Goal: Find specific page/section: Find specific page/section

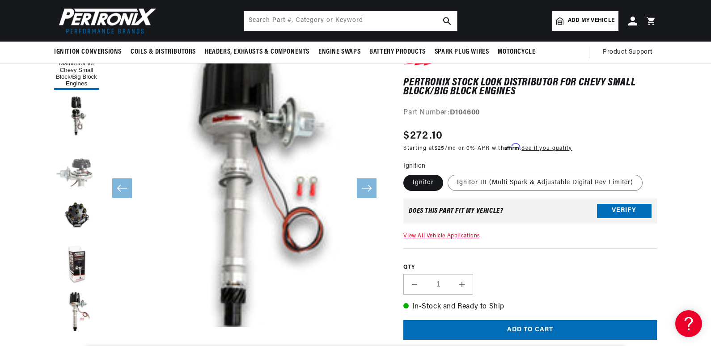
click at [86, 171] on button "Load image 3 in gallery view" at bounding box center [76, 166] width 45 height 45
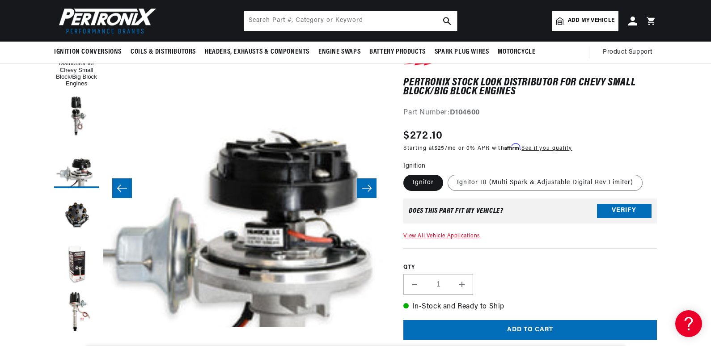
scroll to position [0, 271]
click at [372, 198] on button "Slide right" at bounding box center [367, 188] width 20 height 20
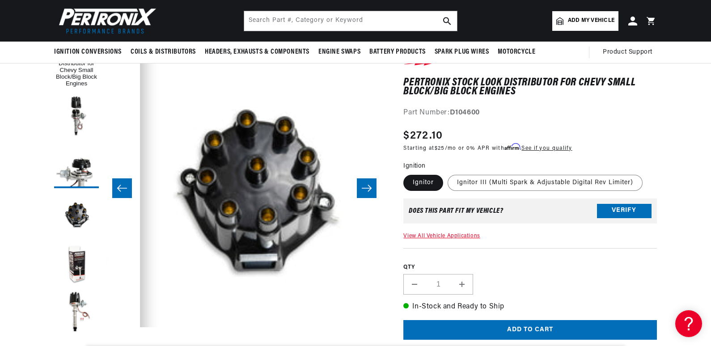
scroll to position [0, 847]
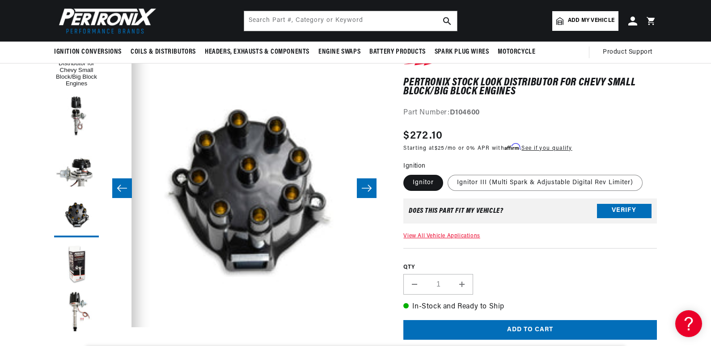
click at [377, 193] on button "Slide right" at bounding box center [367, 188] width 20 height 20
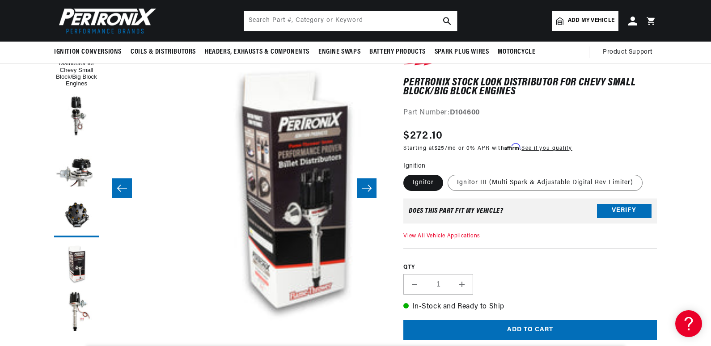
scroll to position [0, 1130]
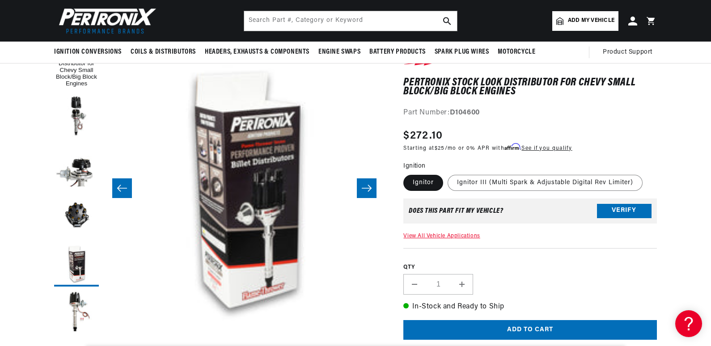
click at [377, 193] on button "Slide right" at bounding box center [367, 188] width 20 height 20
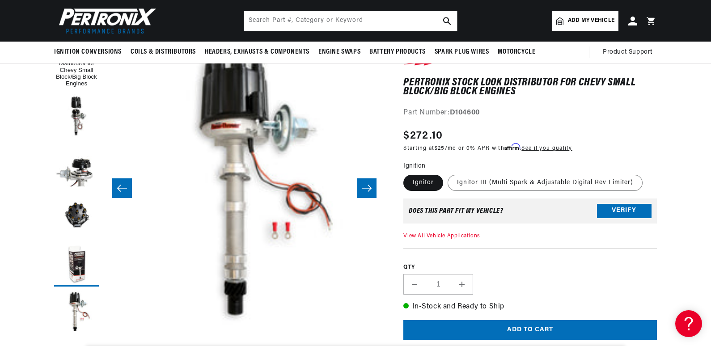
scroll to position [0, 0]
click at [377, 193] on button "Slide right" at bounding box center [367, 188] width 20 height 20
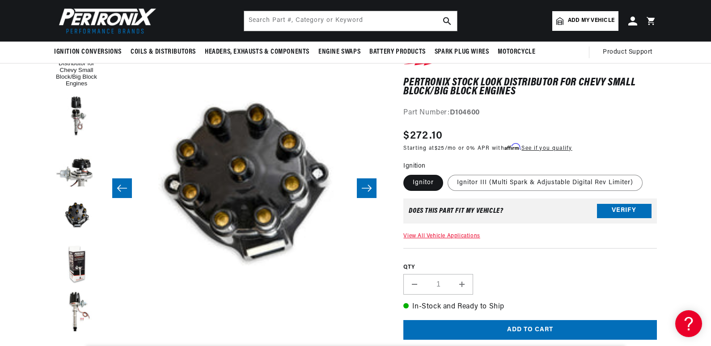
click at [377, 193] on button "Slide right" at bounding box center [367, 188] width 20 height 20
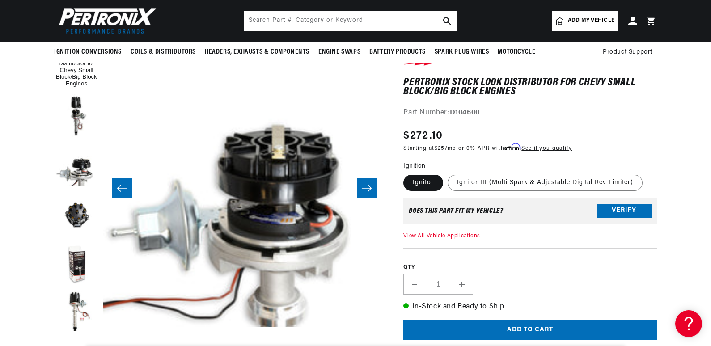
scroll to position [0, 271]
click at [377, 193] on button "Slide right" at bounding box center [367, 188] width 20 height 20
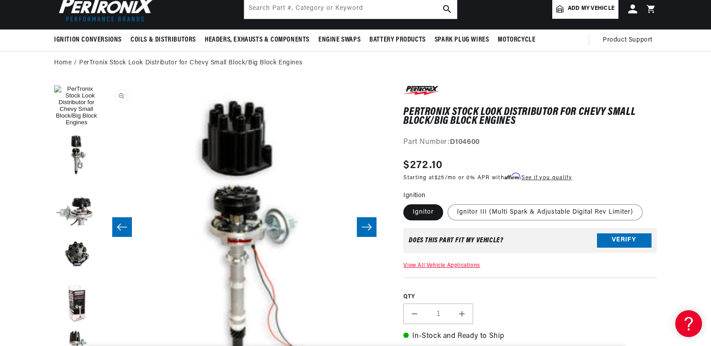
scroll to position [0, 0]
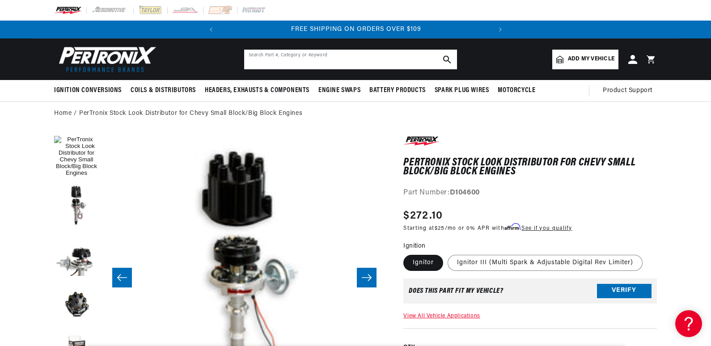
drag, startPoint x: 255, startPoint y: 58, endPoint x: 292, endPoint y: 59, distance: 37.1
click at [257, 58] on input "text" at bounding box center [350, 60] width 213 height 20
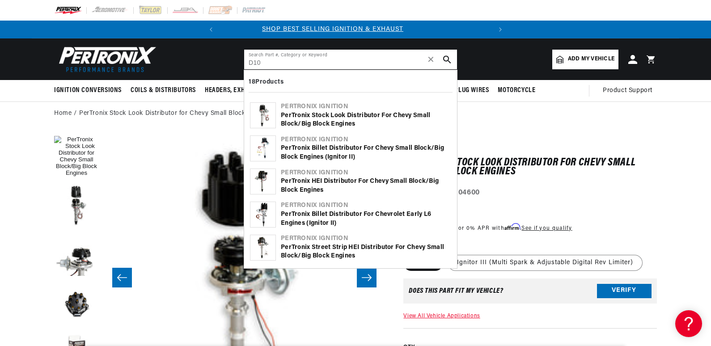
scroll to position [0, 271]
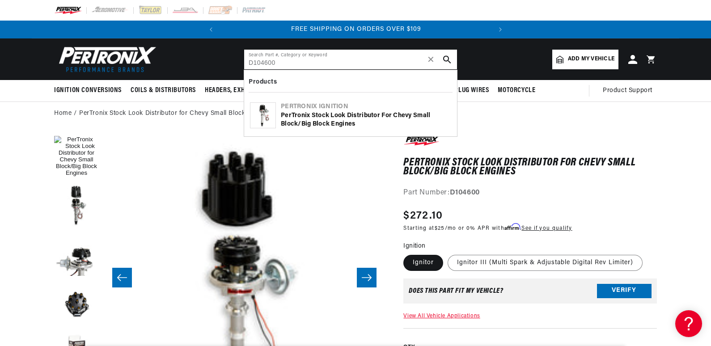
type input "D104600"
click at [446, 59] on icon "search button" at bounding box center [447, 59] width 8 height 8
